Goal: Information Seeking & Learning: Learn about a topic

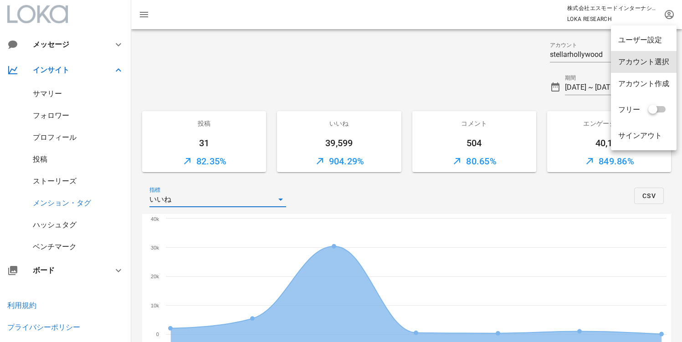
click at [654, 61] on div "アカウント選択" at bounding box center [643, 61] width 51 height 9
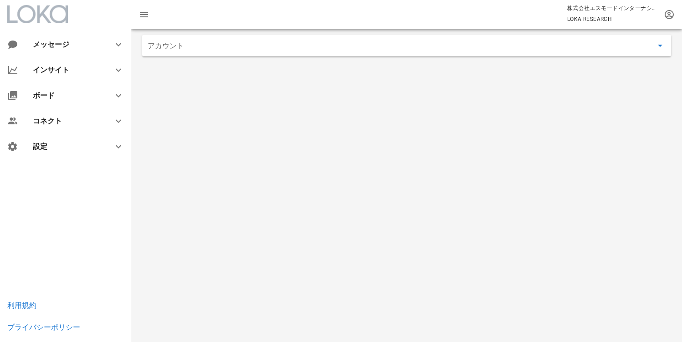
click at [266, 51] on input "アカウント" at bounding box center [400, 45] width 505 height 15
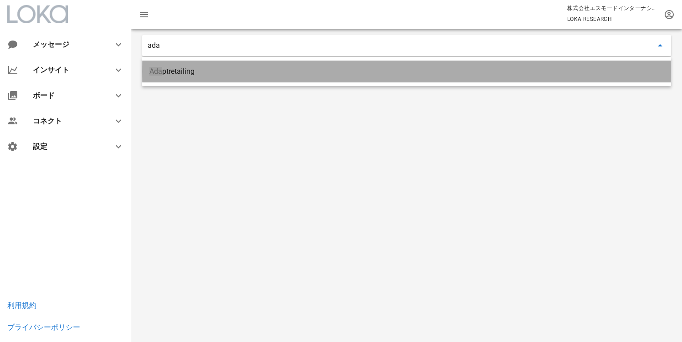
click at [219, 64] on div "Ada ptretailing" at bounding box center [406, 71] width 514 height 20
type input "Adaptretailing"
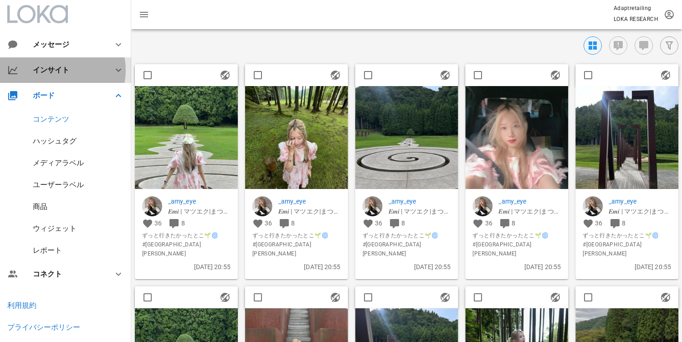
click at [54, 73] on div "インサイト" at bounding box center [67, 70] width 69 height 9
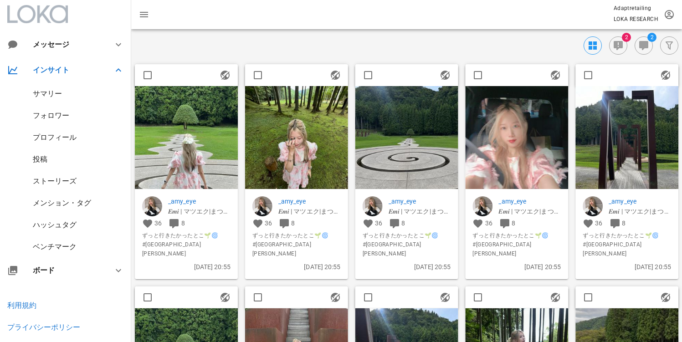
click at [50, 96] on div "サマリー" at bounding box center [47, 93] width 29 height 9
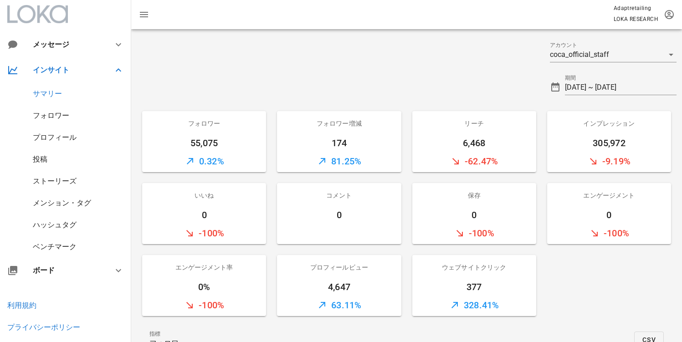
scroll to position [85, 0]
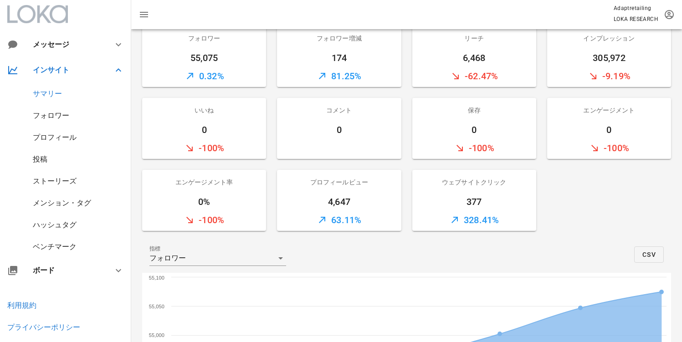
drag, startPoint x: 335, startPoint y: 187, endPoint x: 322, endPoint y: 201, distance: 19.0
click at [335, 187] on div "プロフィールビュー" at bounding box center [339, 182] width 124 height 25
drag, startPoint x: 322, startPoint y: 201, endPoint x: 357, endPoint y: 203, distance: 34.6
click at [355, 203] on div "4,647" at bounding box center [339, 201] width 124 height 15
click at [462, 203] on div "377" at bounding box center [474, 201] width 124 height 15
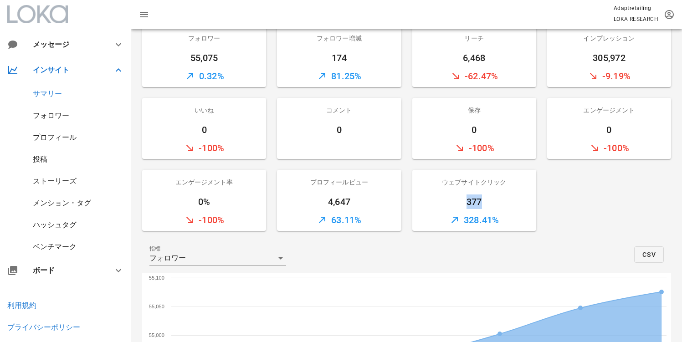
drag, startPoint x: 466, startPoint y: 202, endPoint x: 488, endPoint y: 202, distance: 21.9
click at [488, 202] on div "377" at bounding box center [474, 201] width 124 height 15
click at [495, 202] on div "377" at bounding box center [474, 201] width 124 height 15
click at [470, 203] on div "377" at bounding box center [474, 201] width 124 height 15
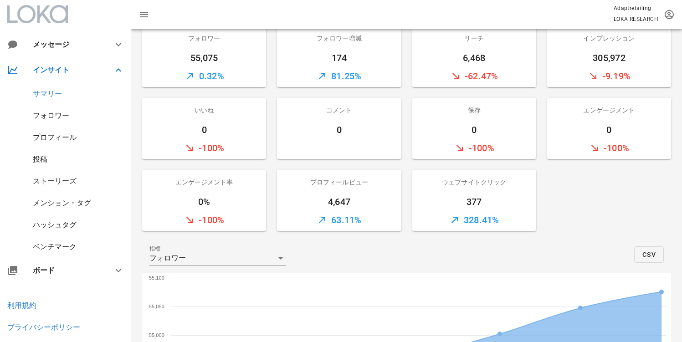
click at [346, 200] on div "4,647" at bounding box center [339, 201] width 124 height 15
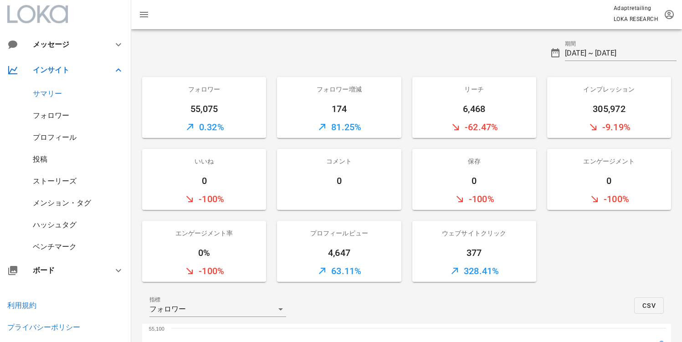
scroll to position [29, 0]
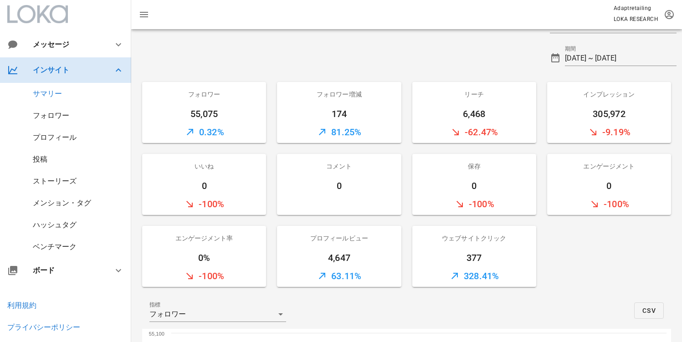
click at [77, 76] on div "インサイト" at bounding box center [65, 70] width 131 height 26
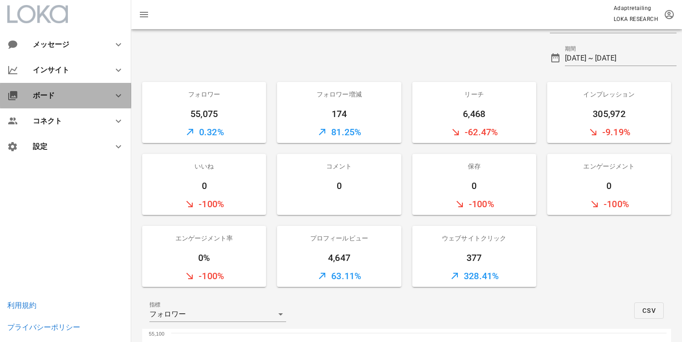
click at [59, 102] on div "ボード" at bounding box center [65, 96] width 131 height 26
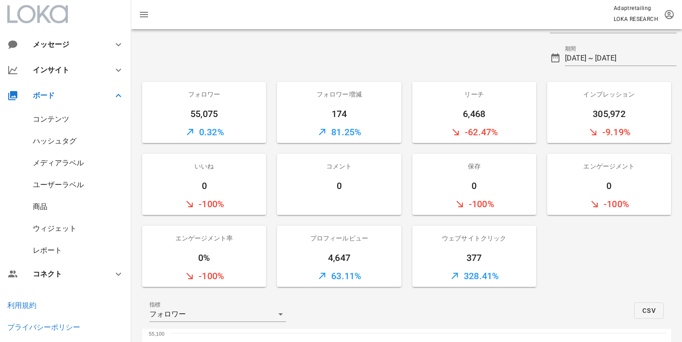
click at [52, 121] on div "コンテンツ" at bounding box center [51, 119] width 36 height 9
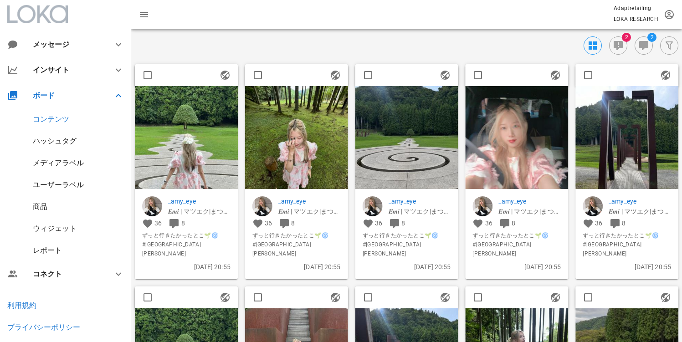
click at [179, 140] on img at bounding box center [186, 137] width 103 height 103
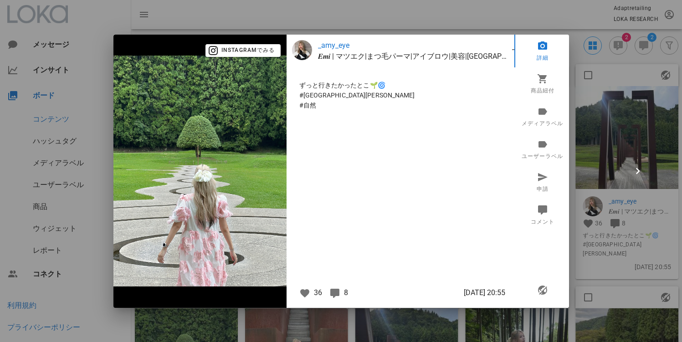
click at [210, 5] on div at bounding box center [341, 171] width 682 height 342
